Goal: Task Accomplishment & Management: Complete application form

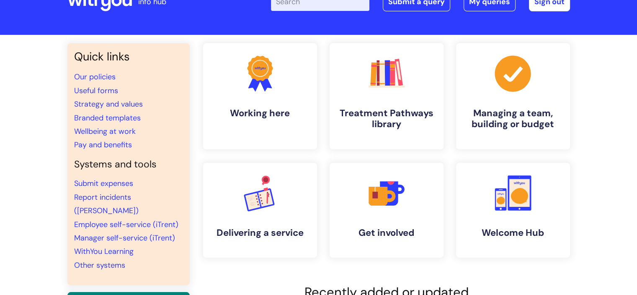
scroll to position [28, 0]
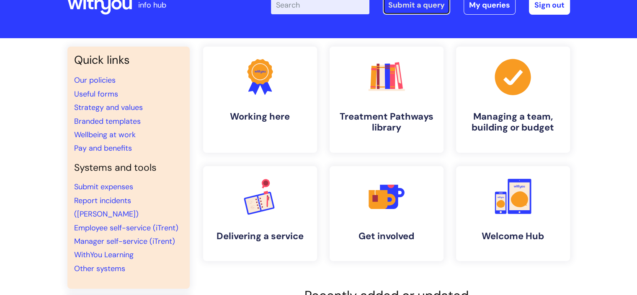
click at [415, 13] on link "Submit a query" at bounding box center [416, 4] width 67 height 19
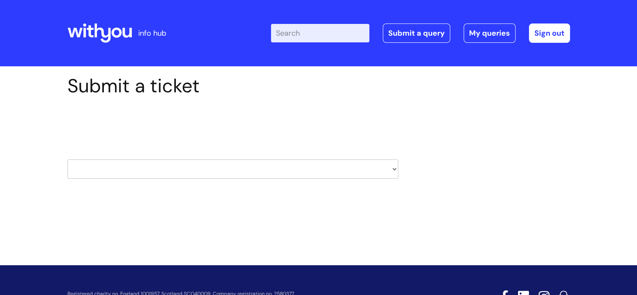
click at [282, 179] on div "Select issue type HR / People IT and Support Clinical Drug Alerts Finance Accou…" at bounding box center [232, 147] width 331 height 87
click at [272, 159] on select "HR / People IT and Support Clinical Drug Alerts Finance Accounts Data Support T…" at bounding box center [232, 168] width 331 height 19
select select "it_and_support"
click at [67, 159] on select "HR / People IT and Support Clinical Drug Alerts Finance Accounts Data Support T…" at bounding box center [232, 168] width 331 height 19
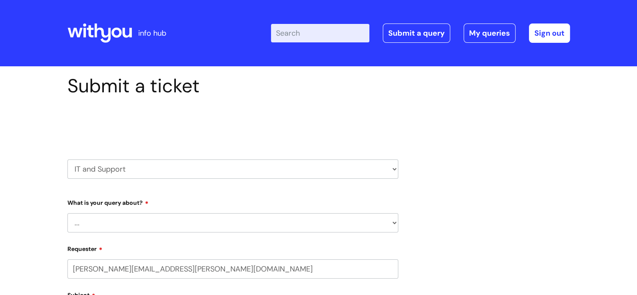
select select "80004286535"
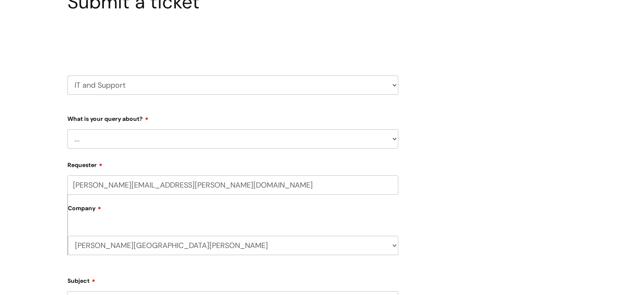
scroll to position [85, 0]
click at [215, 142] on select "... Mobile Phone Reset & MFA Accounts, Starters and Leavers IT Hardware issue I…" at bounding box center [232, 136] width 331 height 19
select select "IT Hardware issue"
click at [67, 127] on select "... Mobile Phone Reset & MFA Accounts, Starters and Leavers IT Hardware issue I…" at bounding box center [232, 136] width 331 height 19
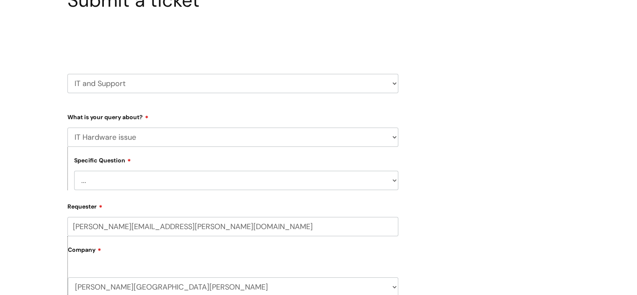
click at [125, 177] on select "... I need a new or replacement ... I’m waiting for new or replacement hardware…" at bounding box center [236, 180] width 324 height 19
select select "Problem with Laptop or Chromebook"
click at [74, 171] on select "... I need a new or replacement ... I’m waiting for new or replacement hardware…" at bounding box center [236, 180] width 324 height 19
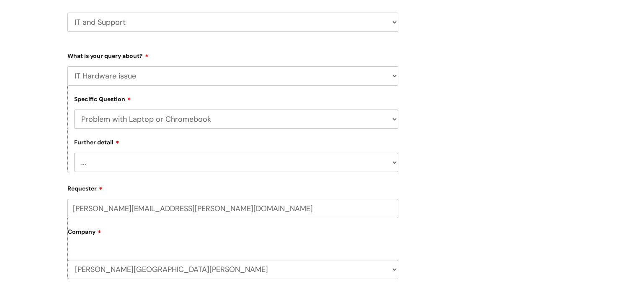
scroll to position [148, 0]
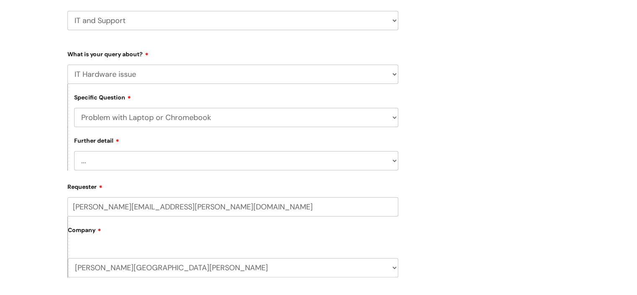
click at [184, 157] on select "... I’ve no sound / microphone I’ve got no internet or wifi I’ve got no camera …" at bounding box center [236, 160] width 324 height 19
click at [74, 151] on select "... I’ve no sound / microphone I’ve got no internet or wifi I’ve got no camera …" at bounding box center [236, 160] width 324 height 19
click at [134, 169] on select "... I’ve no sound / microphone I’ve got no internet or wifi I’ve got no camera …" at bounding box center [236, 160] width 324 height 19
click at [174, 117] on select "... I need a new or replacement ... I’m waiting for new or replacement hardware…" at bounding box center [236, 117] width 324 height 19
click at [74, 108] on select "... I need a new or replacement ... I’m waiting for new or replacement hardware…" at bounding box center [236, 117] width 324 height 19
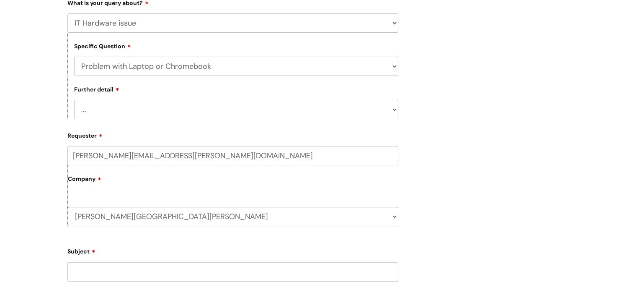
scroll to position [200, 0]
click at [178, 103] on select "... I’ve no sound / microphone I’ve got no internet or wifi I’ve got no camera …" at bounding box center [236, 108] width 324 height 19
click at [285, 110] on select "... I’ve no sound / microphone I’ve got no internet or wifi I’ve got no camera …" at bounding box center [236, 108] width 324 height 19
select select "I’ve got a display issue"
click at [74, 99] on select "... I’ve no sound / microphone I’ve got no internet or wifi I’ve got no camera …" at bounding box center [236, 108] width 324 height 19
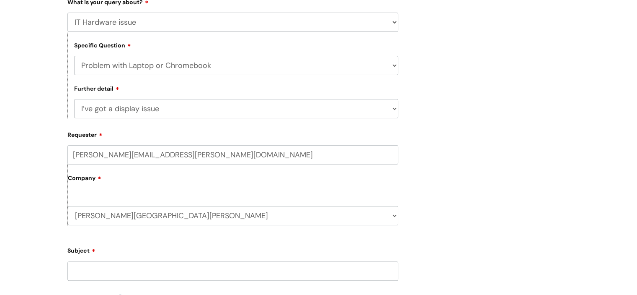
click at [182, 114] on select "... I’ve no sound / microphone I’ve got no internet or wifi I’ve got no camera …" at bounding box center [236, 108] width 324 height 19
click at [74, 99] on select "... I’ve no sound / microphone I’ve got no internet or wifi I’ve got no camera …" at bounding box center [236, 108] width 324 height 19
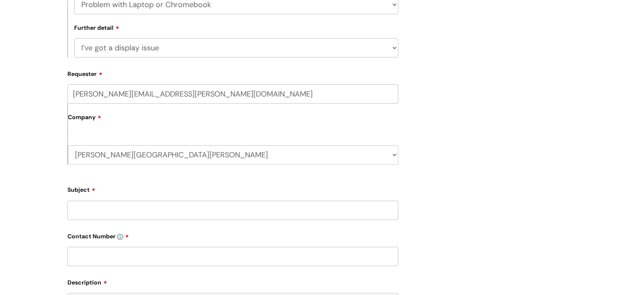
click at [142, 211] on input "Subject" at bounding box center [232, 209] width 331 height 19
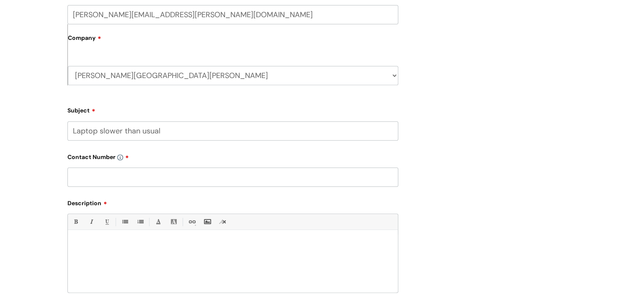
type input "Laptop slower than usual"
click at [135, 250] on div at bounding box center [233, 263] width 330 height 58
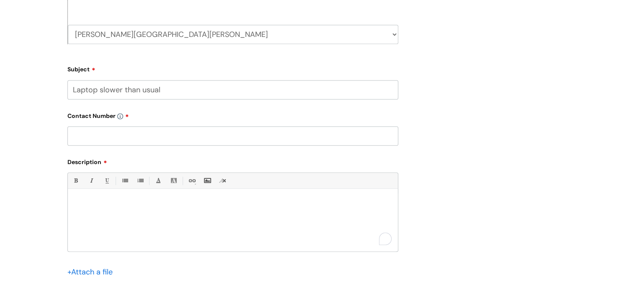
click at [108, 147] on form "Type Of Request ... Accounts (Finance) Alerts! (For clinical team) Data Protect…" at bounding box center [232, 66] width 331 height 504
click at [105, 143] on input "text" at bounding box center [232, 135] width 331 height 19
type input "0"
click at [133, 199] on p "To enrich screen reader interactions, please activate Accessibility in Grammarl…" at bounding box center [233, 203] width 318 height 8
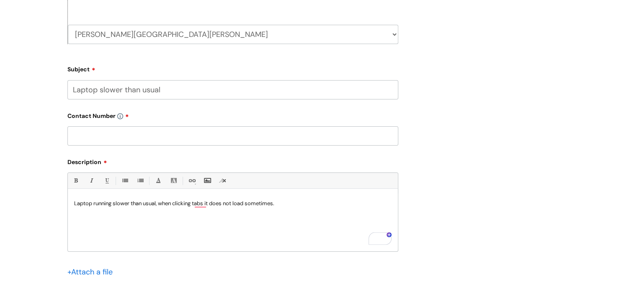
click at [128, 140] on input "text" at bounding box center [232, 135] width 331 height 19
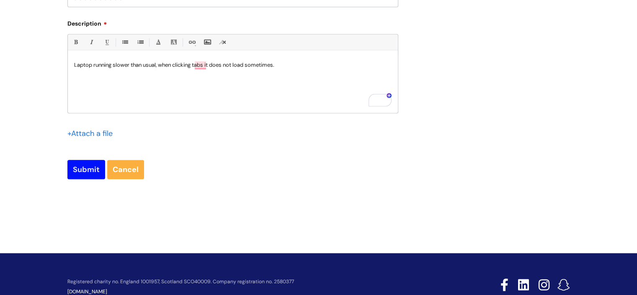
type input "0000000000"
click at [94, 169] on input "Submit" at bounding box center [86, 169] width 38 height 19
type input "Please Wait..."
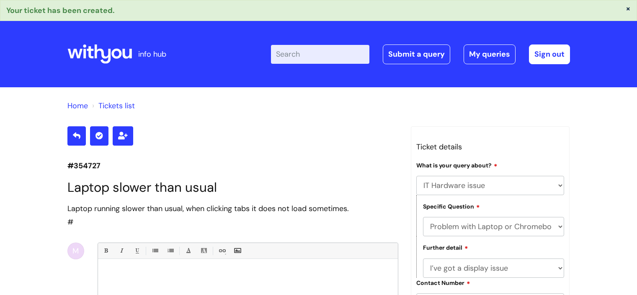
select select "IT Hardware issue"
select select "Problem with Laptop or Chromebook"
select select "I’ve got a display issue"
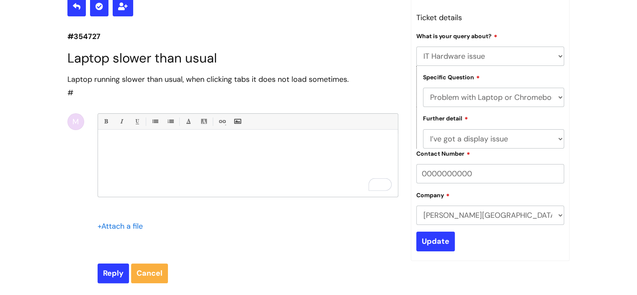
scroll to position [129, 0]
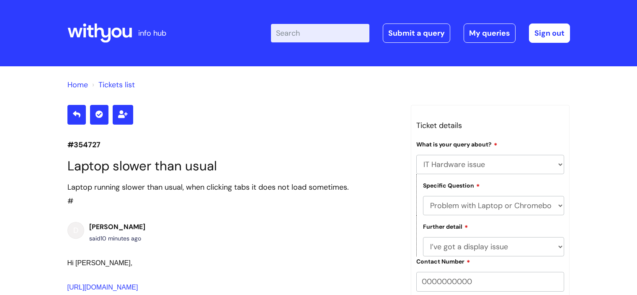
select select "IT Hardware issue"
select select "Problem with Laptop or Chromebook"
select select "I’ve got a display issue"
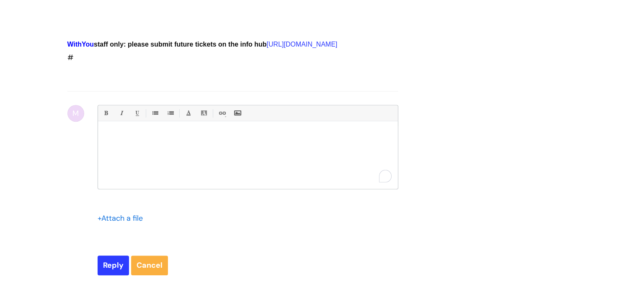
scroll to position [498, 0]
